Goal: Task Accomplishment & Management: Use online tool/utility

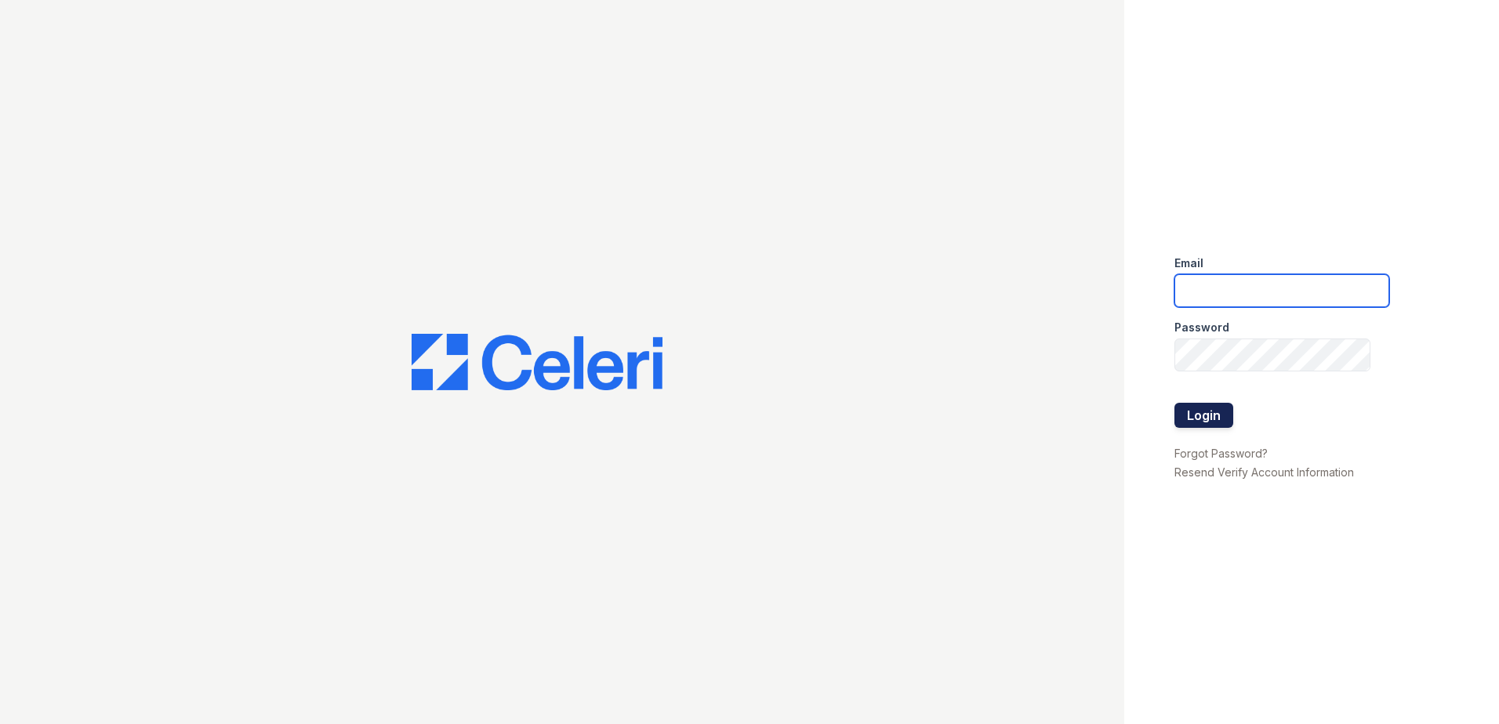
type input "[EMAIL_ADDRESS][DOMAIN_NAME]"
click at [1211, 414] on button "Login" at bounding box center [1203, 415] width 59 height 25
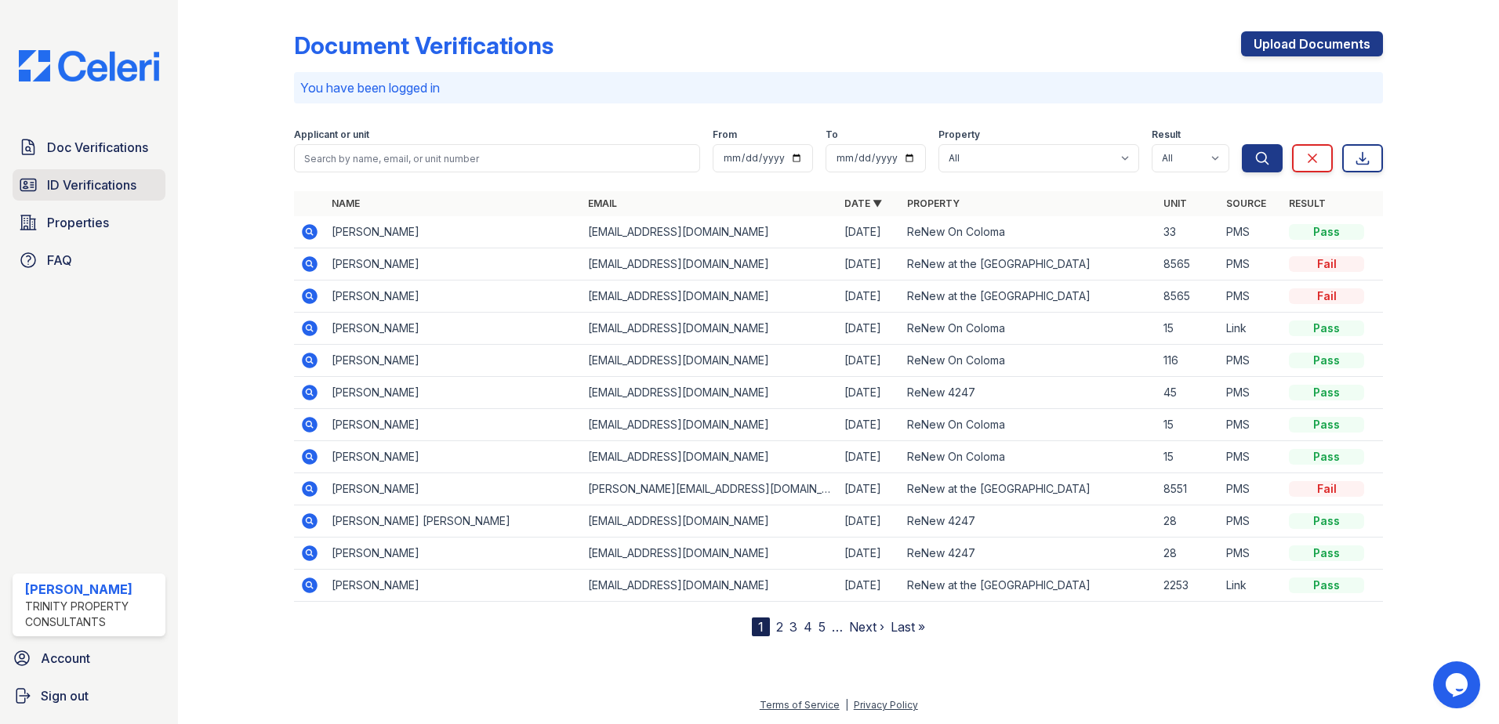
click at [115, 183] on span "ID Verifications" at bounding box center [91, 185] width 89 height 19
